Goal: Task Accomplishment & Management: Manage account settings

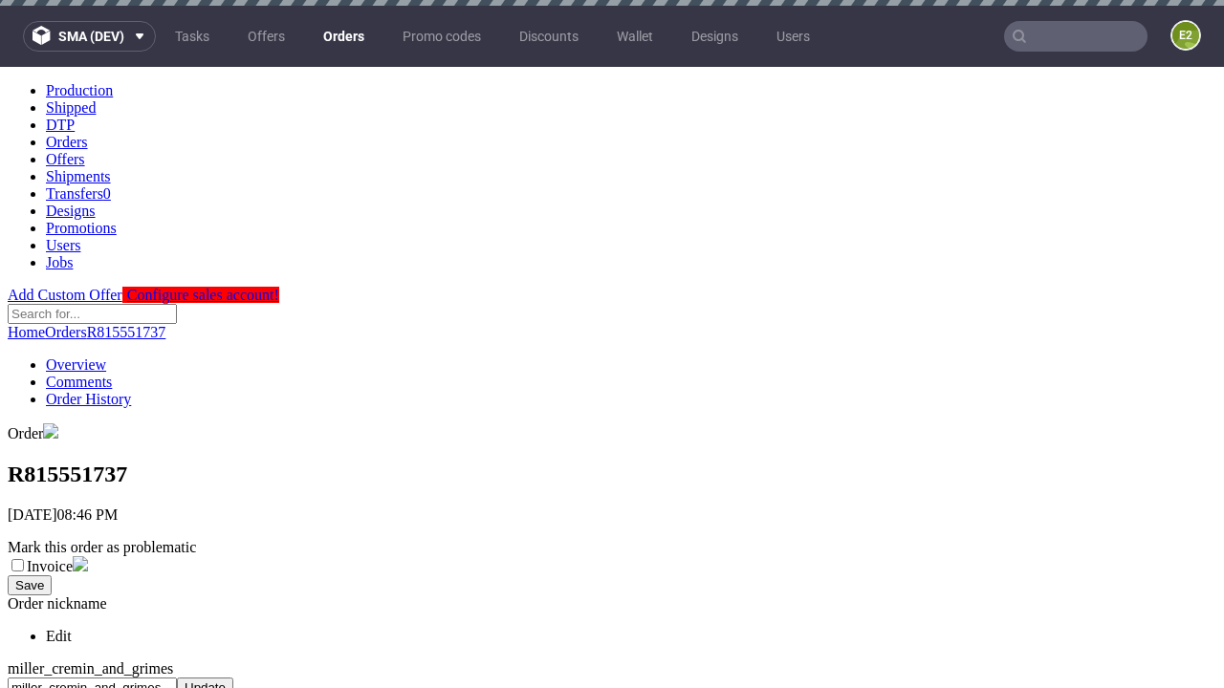
scroll to position [740, 0]
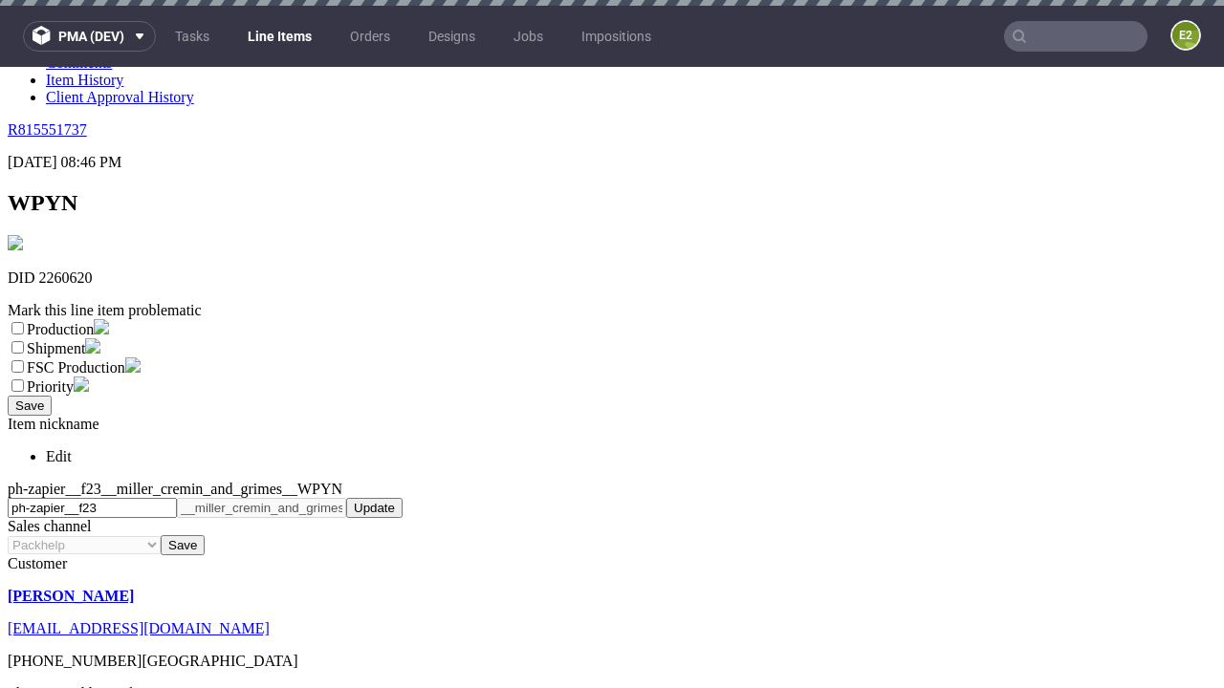
scroll to position [6, 0]
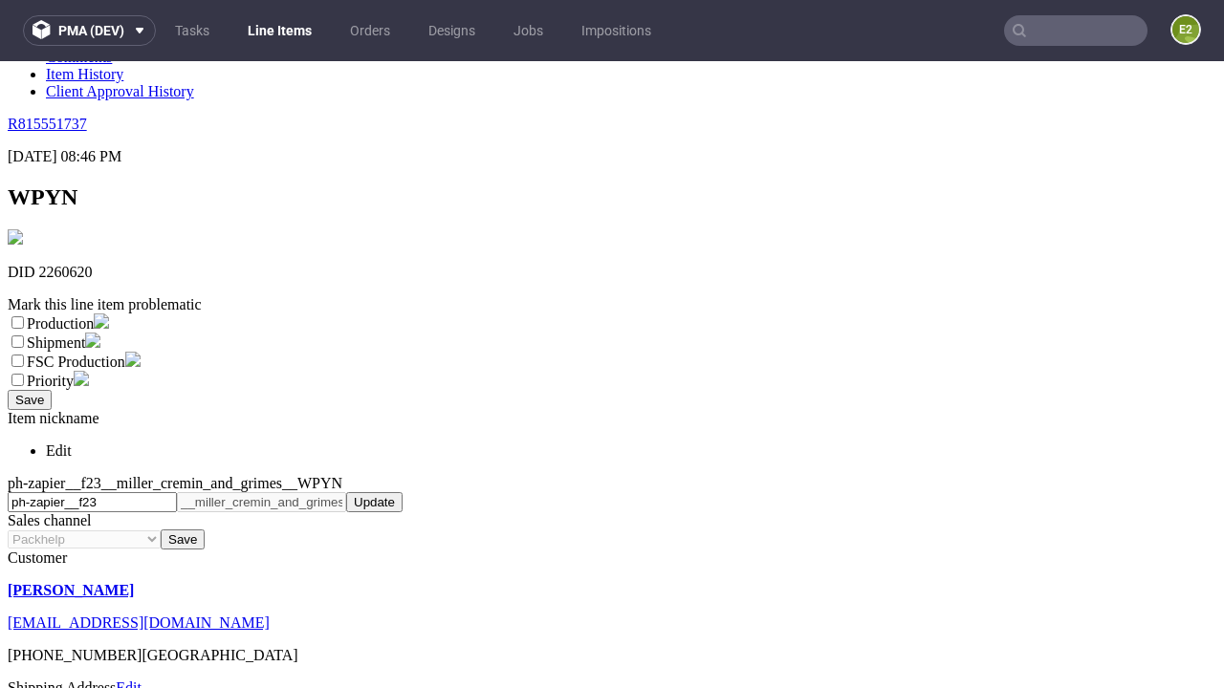
select select "dtp_ca_needed"
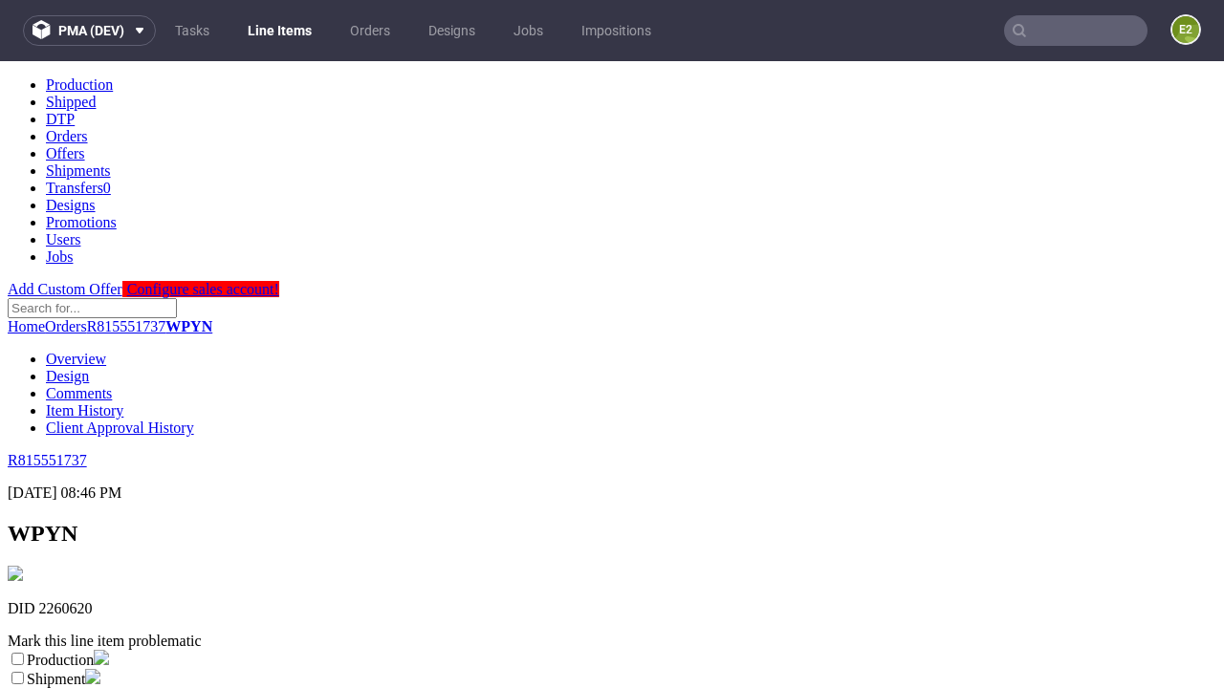
scroll to position [0, 0]
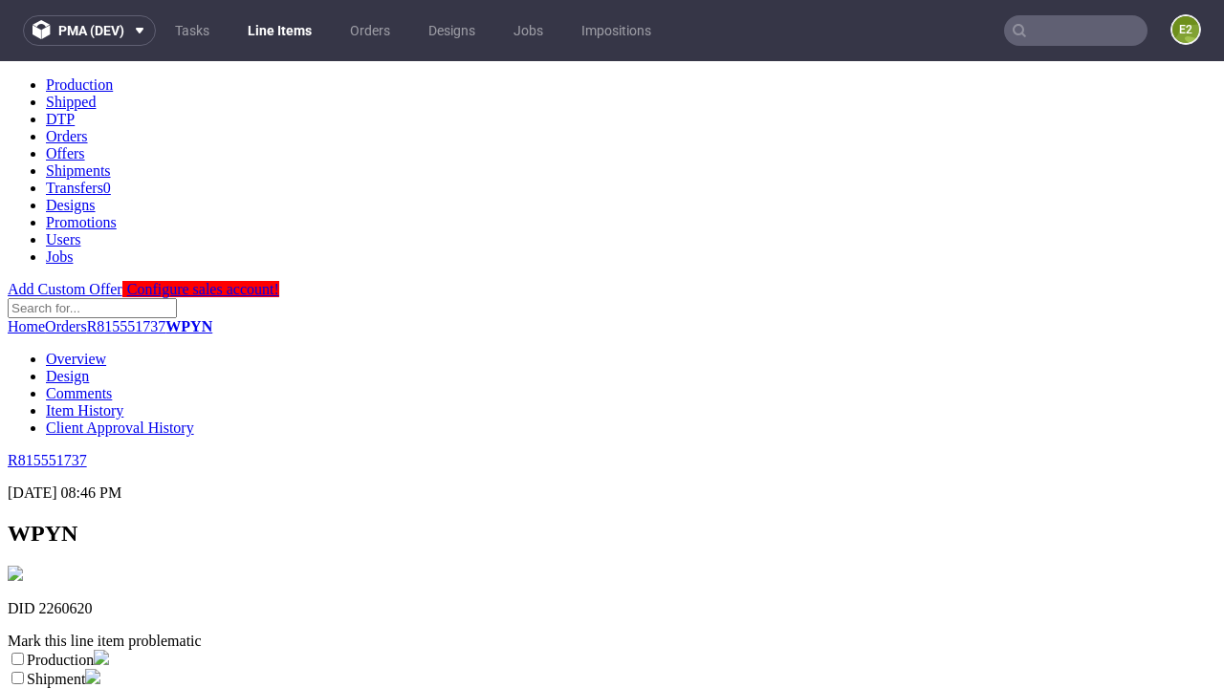
checkbox input "true"
